Goal: Book appointment/travel/reservation

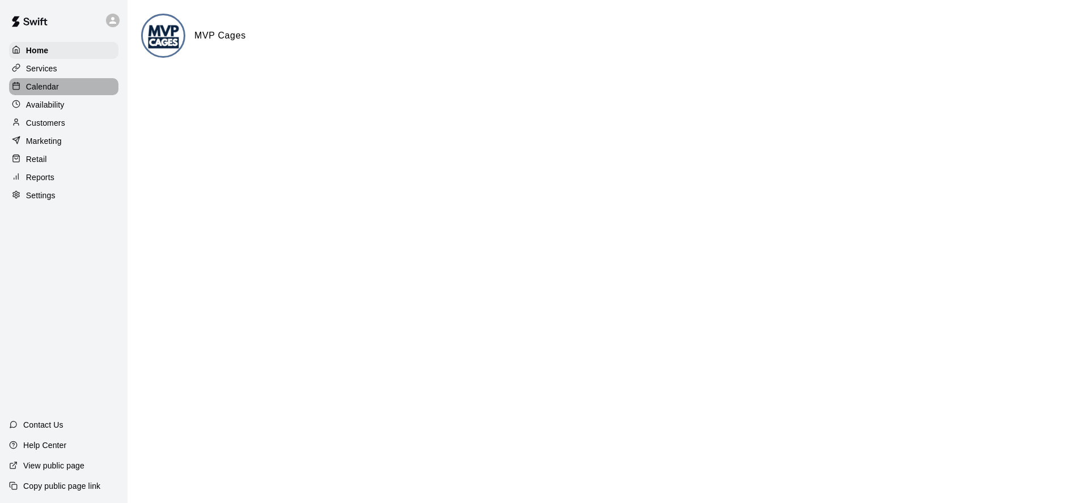
click at [50, 84] on p "Calendar" at bounding box center [42, 86] width 33 height 11
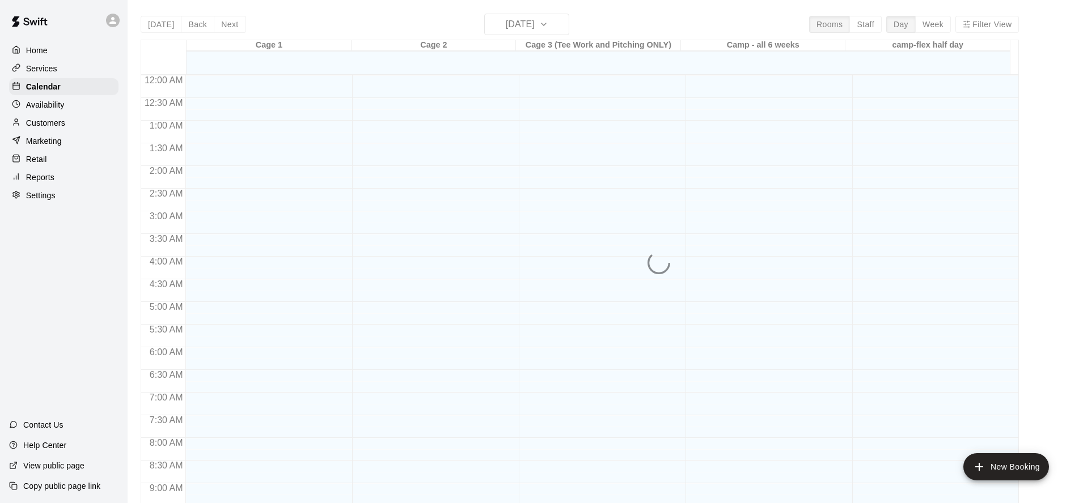
scroll to position [613, 0]
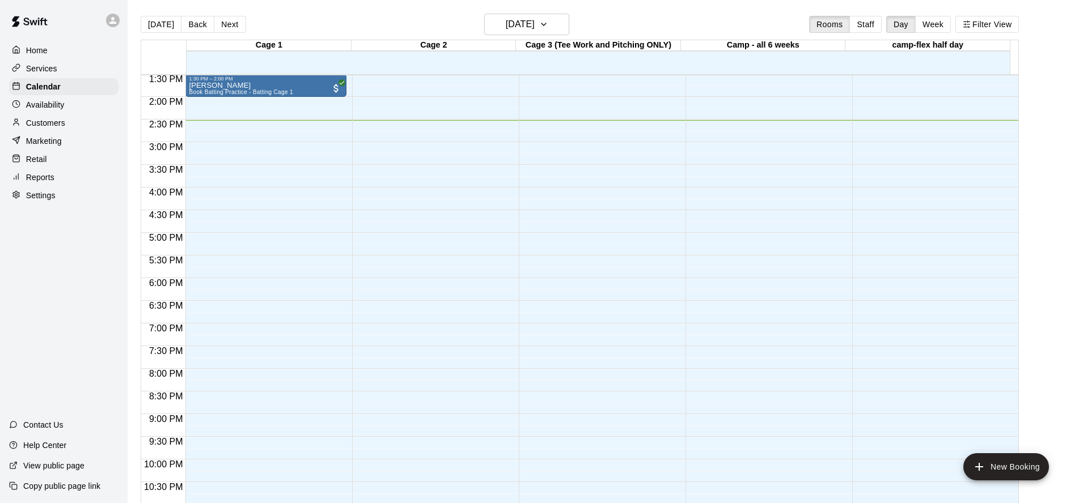
click at [510, 39] on div "[DATE] Back [DATE][DATE] Rooms Staff Day Week Filter View" at bounding box center [580, 27] width 878 height 26
click at [512, 27] on h6 "[DATE]" at bounding box center [520, 24] width 29 height 16
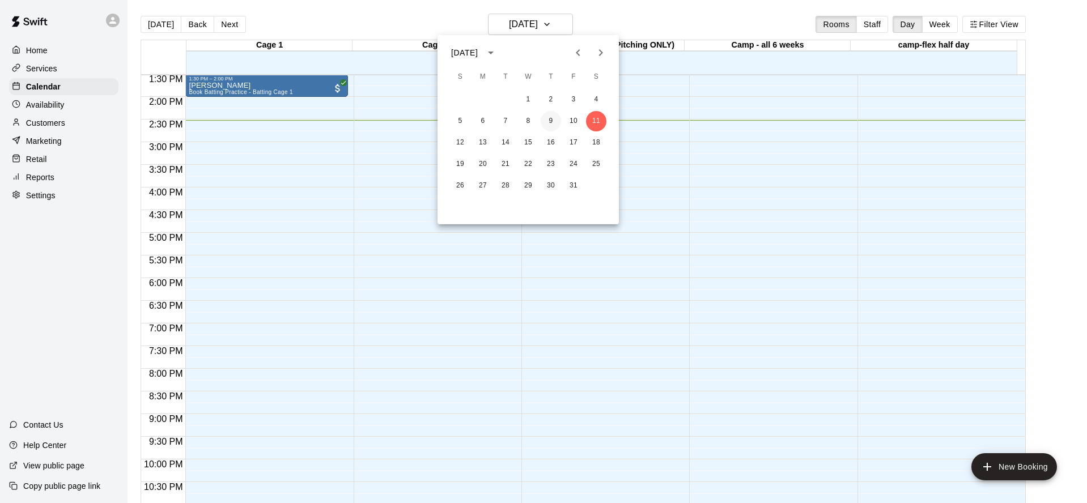
click at [548, 121] on button "9" at bounding box center [551, 121] width 20 height 20
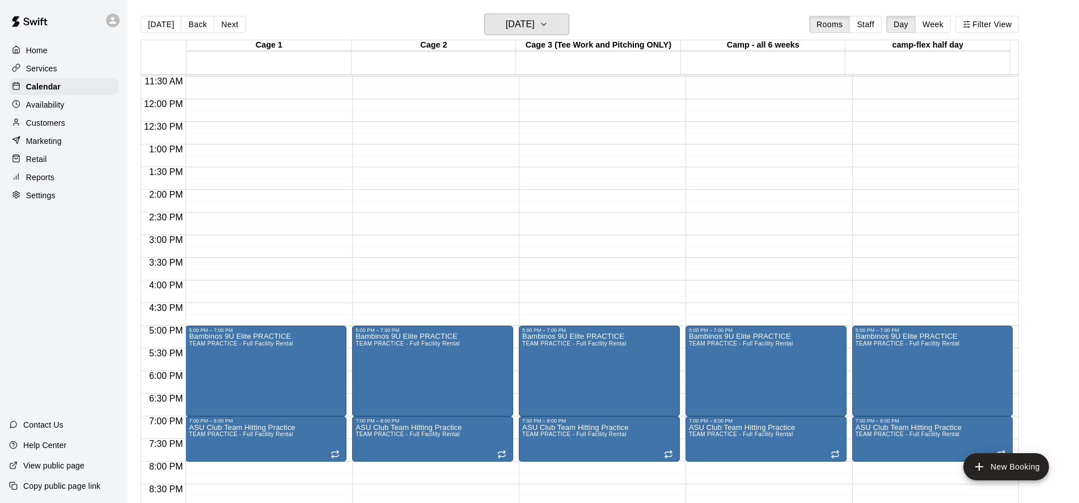
scroll to position [647, 0]
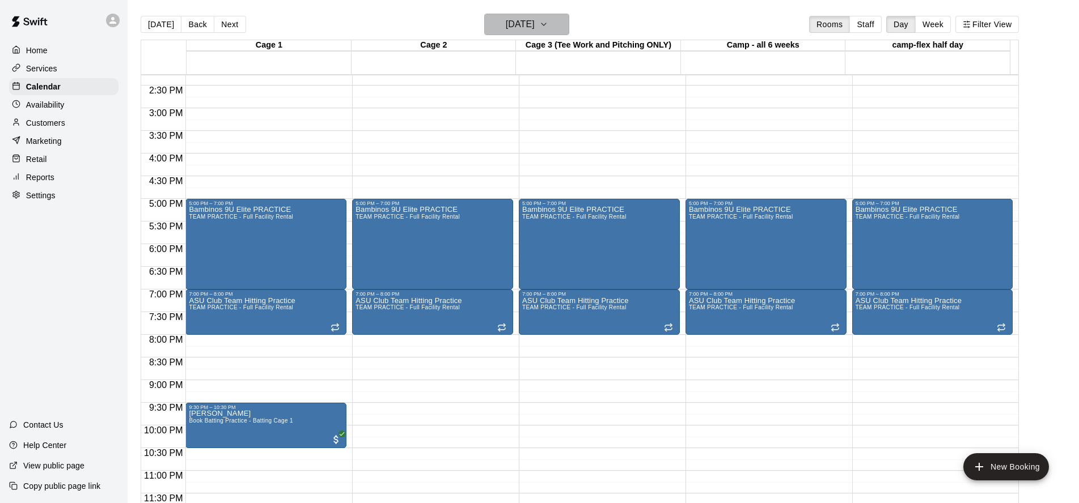
click at [535, 18] on h6 "[DATE]" at bounding box center [520, 24] width 29 height 16
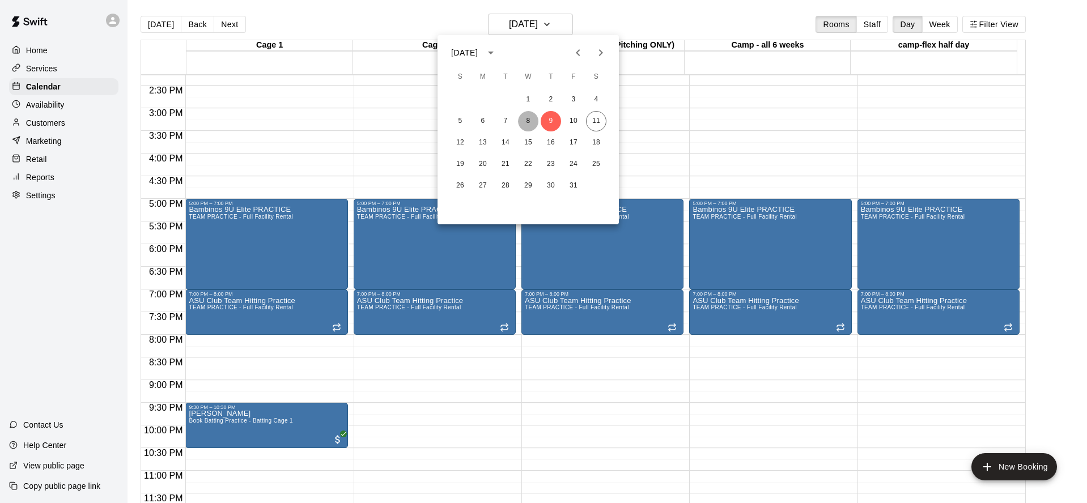
click at [528, 121] on button "8" at bounding box center [528, 121] width 20 height 20
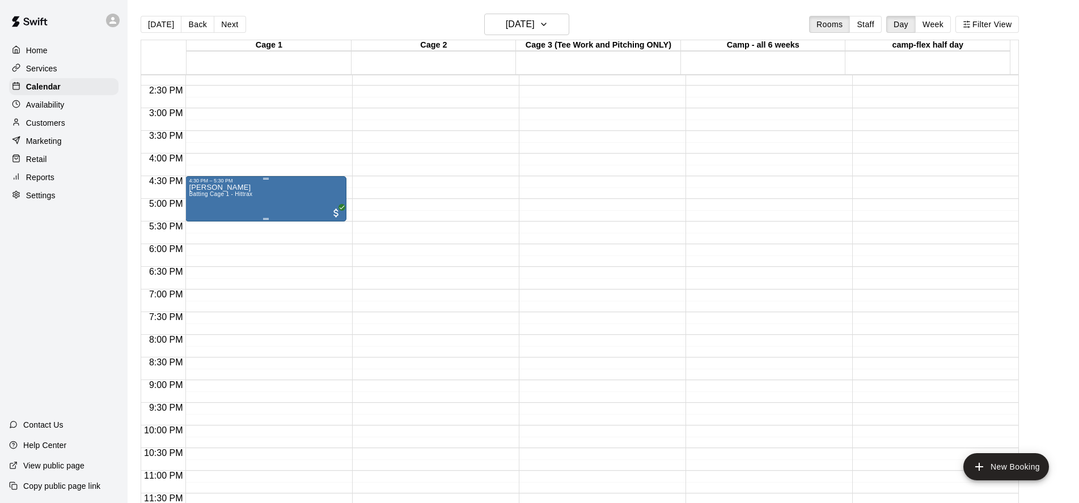
click at [295, 192] on div "[PERSON_NAME] Batting Cage 1 - Hittrax" at bounding box center [266, 435] width 154 height 503
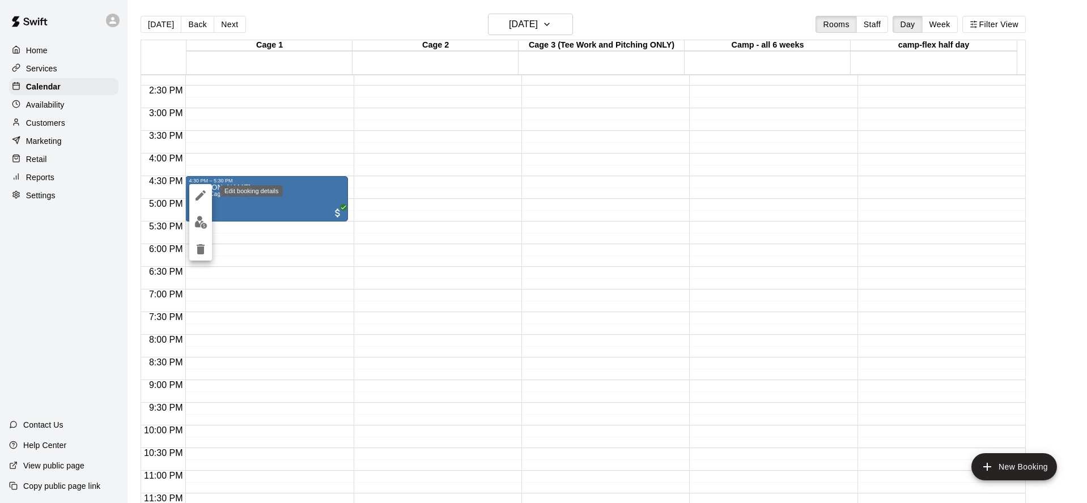
click at [201, 196] on icon "edit" at bounding box center [201, 196] width 10 height 10
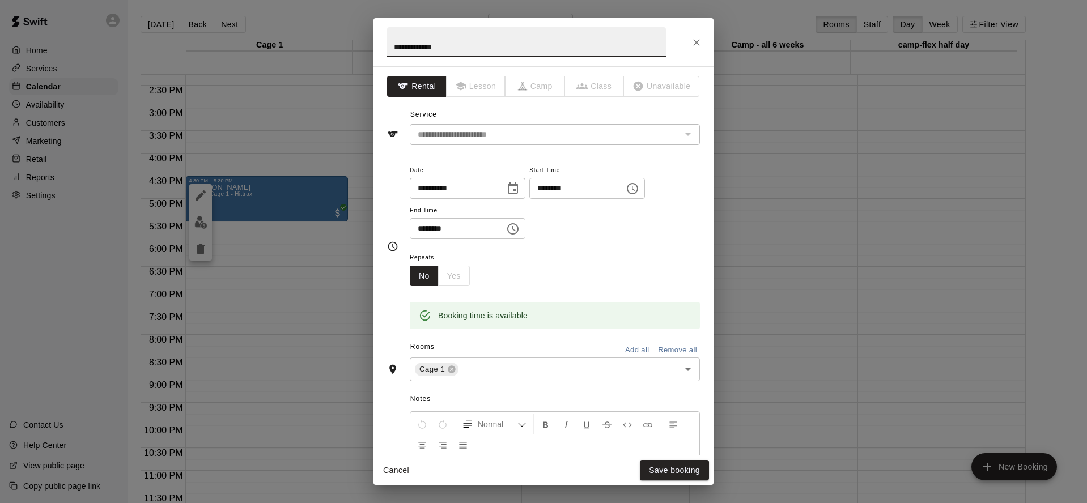
click at [518, 186] on icon "Choose date, selected date is Oct 8, 2025" at bounding box center [513, 188] width 10 height 11
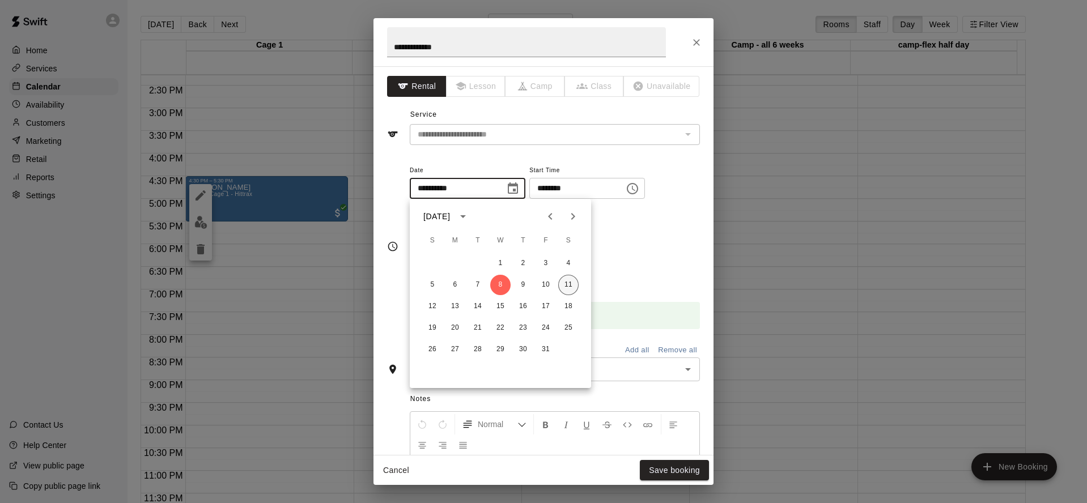
click at [572, 281] on button "11" at bounding box center [568, 285] width 20 height 20
type input "**********"
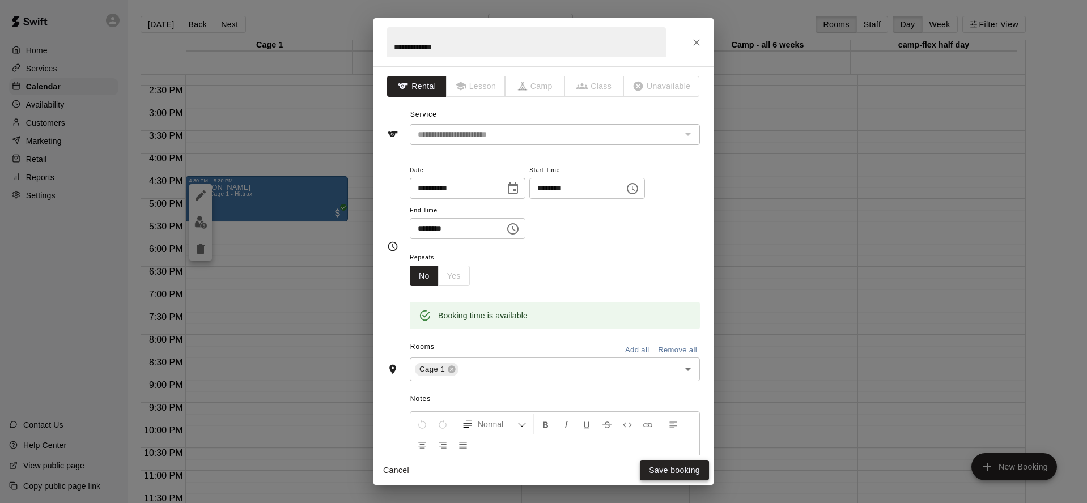
click at [654, 469] on button "Save booking" at bounding box center [674, 470] width 69 height 21
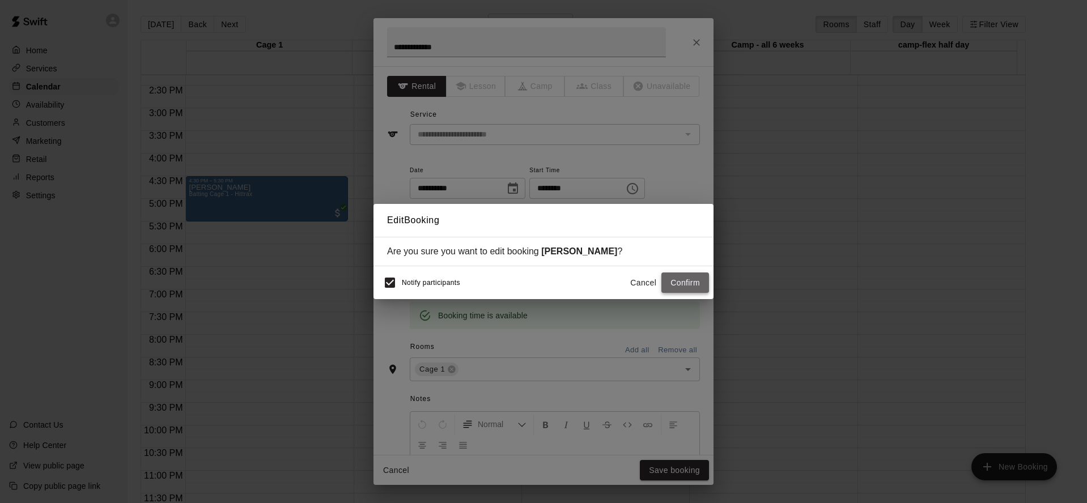
click at [693, 283] on button "Confirm" at bounding box center [686, 283] width 48 height 21
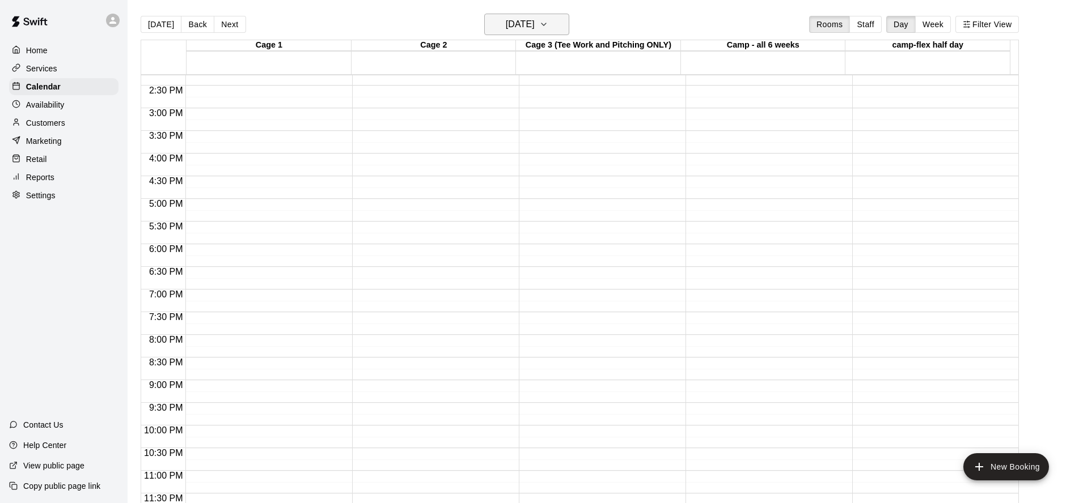
click at [535, 26] on h6 "[DATE]" at bounding box center [520, 24] width 29 height 16
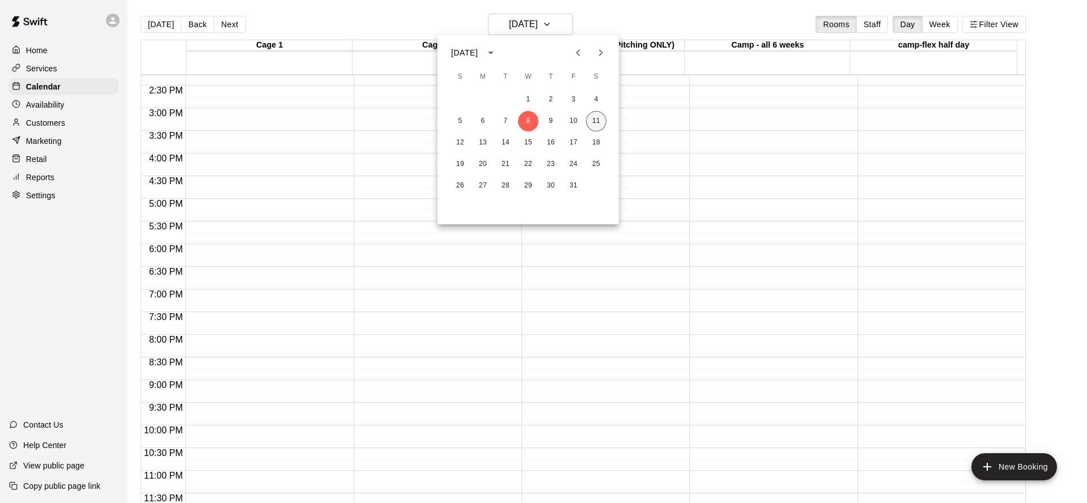
click at [597, 121] on button "11" at bounding box center [596, 121] width 20 height 20
